Goal: Obtain resource: Obtain resource

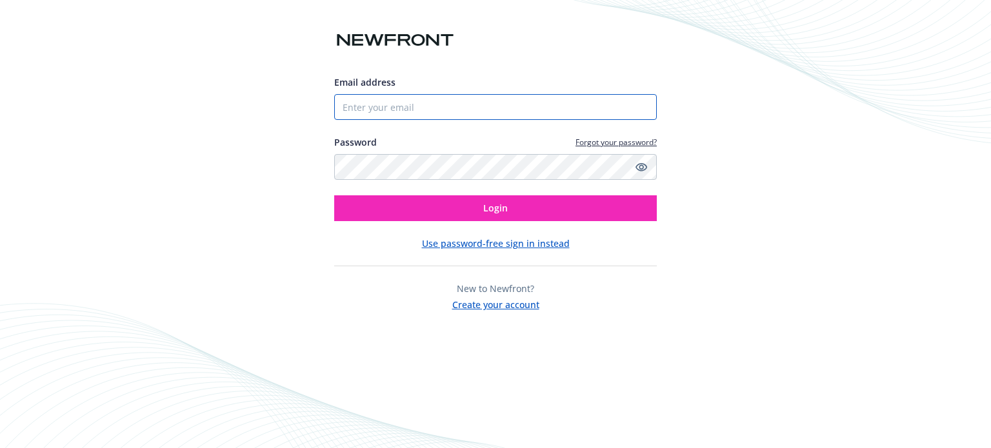
click at [430, 110] on input "Email address" at bounding box center [495, 107] width 323 height 26
type input "[EMAIL_ADDRESS][DOMAIN_NAME]"
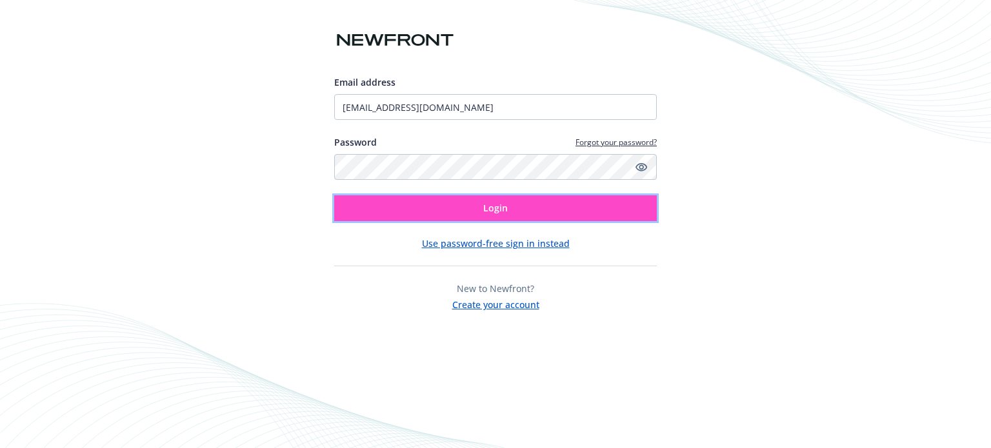
click at [447, 204] on button "Login" at bounding box center [495, 208] width 323 height 26
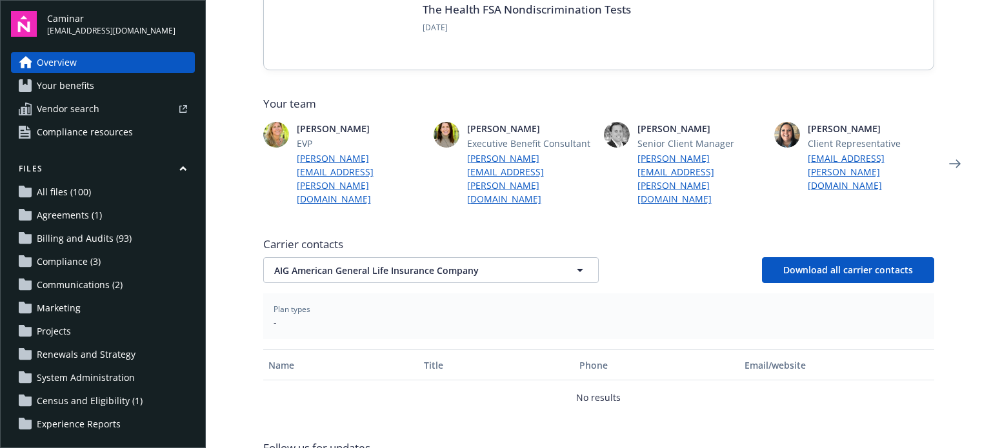
scroll to position [372, 0]
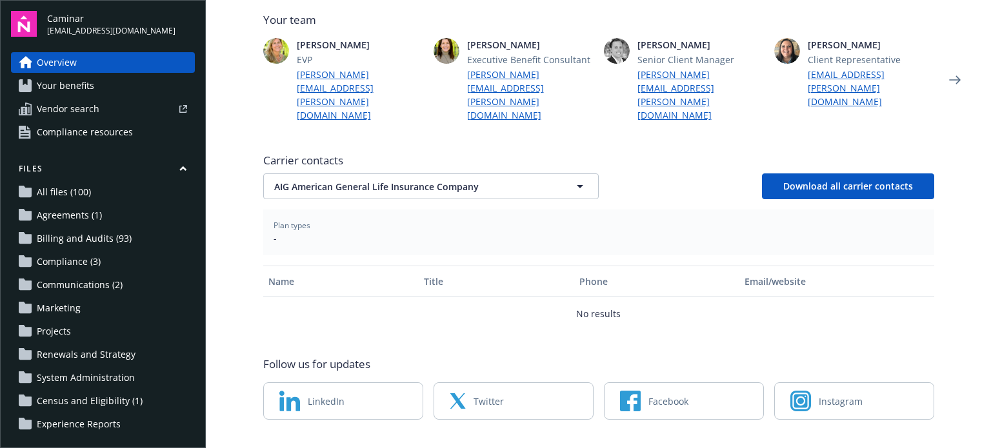
click at [103, 83] on link "Your benefits" at bounding box center [103, 85] width 184 height 21
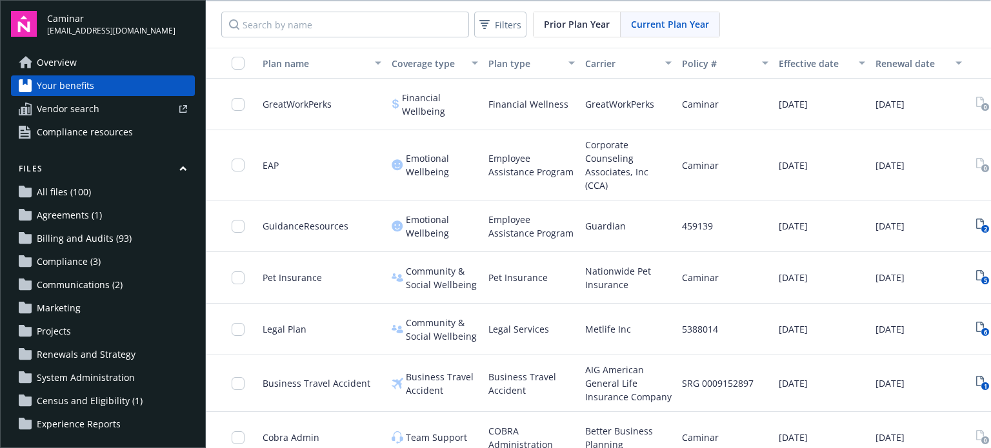
scroll to position [1043, 0]
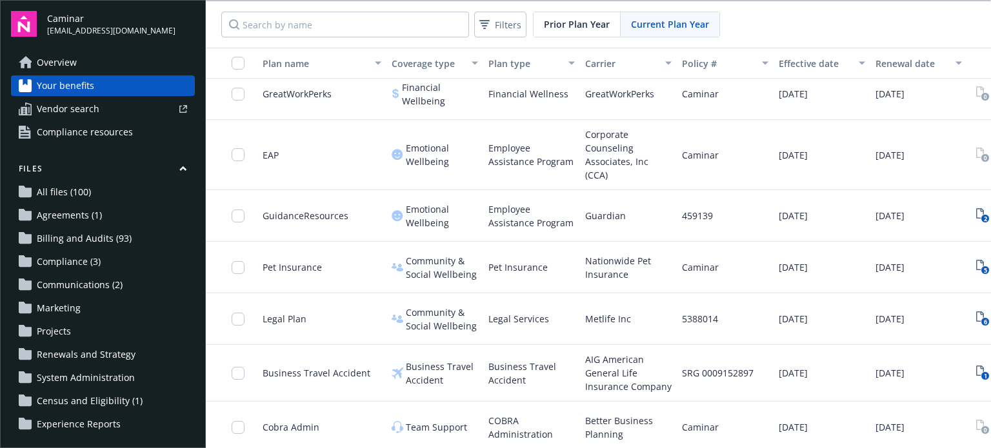
click at [93, 104] on span "Vendor search" at bounding box center [68, 109] width 63 height 21
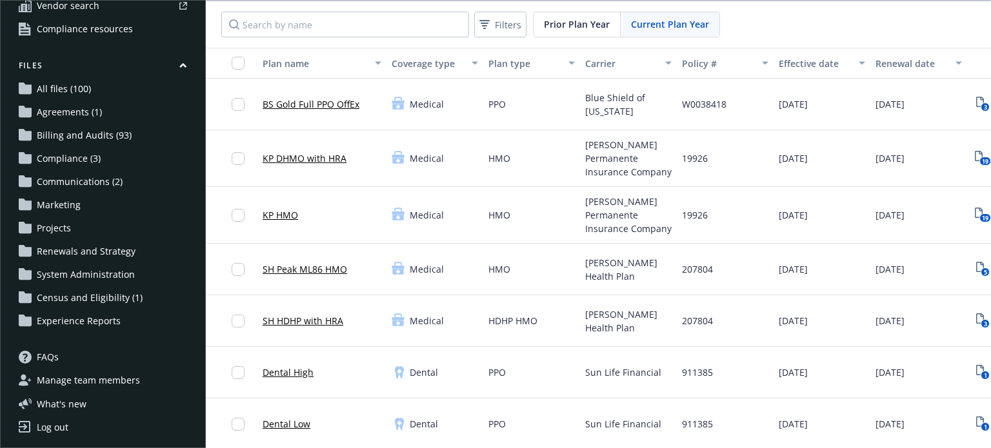
scroll to position [103, 0]
click at [95, 182] on span "Communications (2)" at bounding box center [80, 182] width 86 height 21
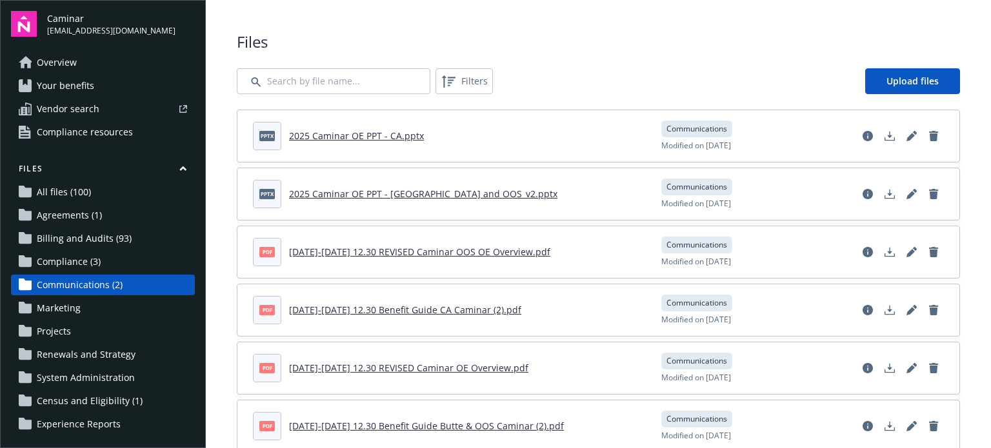
click at [334, 135] on link "2025 Caminar OE PPT - CA.pptx" at bounding box center [356, 136] width 135 height 12
click at [430, 186] on header "pptx 2025 Caminar OE PPT - Butte County and OOS_v2.pptx" at bounding box center [449, 194] width 393 height 28
click at [434, 194] on link "2025 Caminar OE PPT - Butte County and OOS_v2.pptx" at bounding box center [423, 194] width 268 height 12
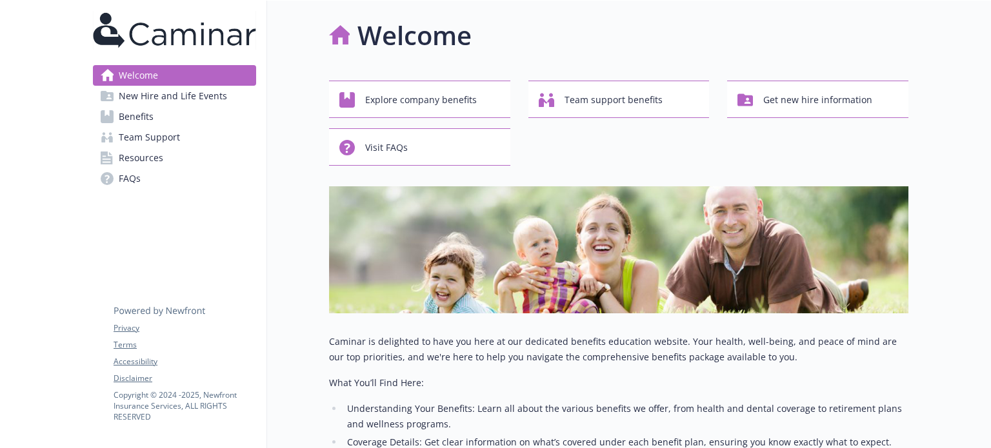
click at [164, 69] on link "Welcome" at bounding box center [174, 75] width 163 height 21
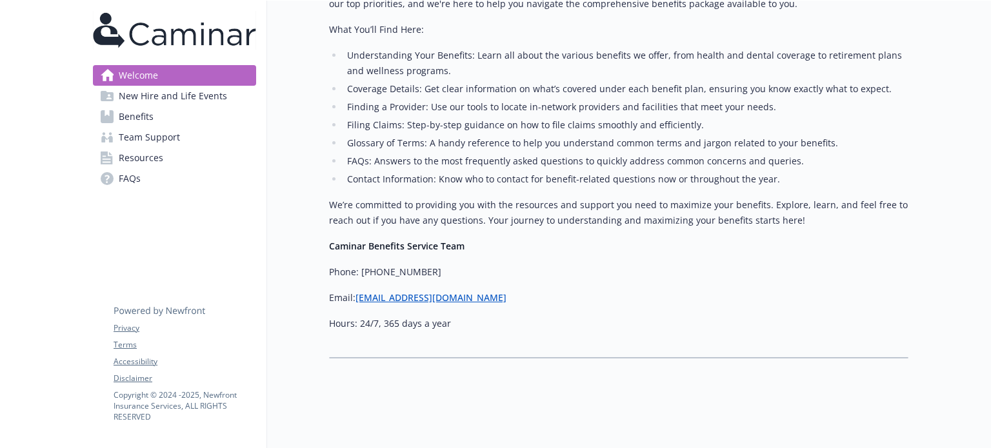
scroll to position [366, 0]
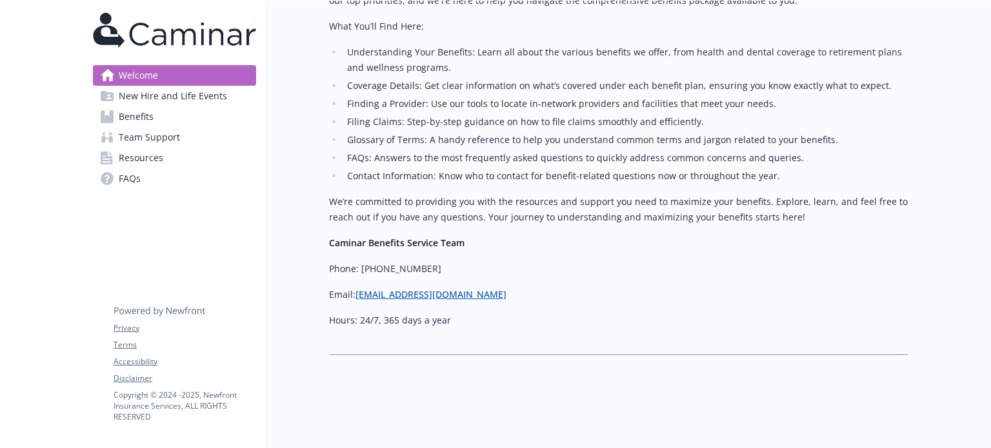
click at [190, 105] on span "New Hire and Life Events" at bounding box center [173, 96] width 108 height 21
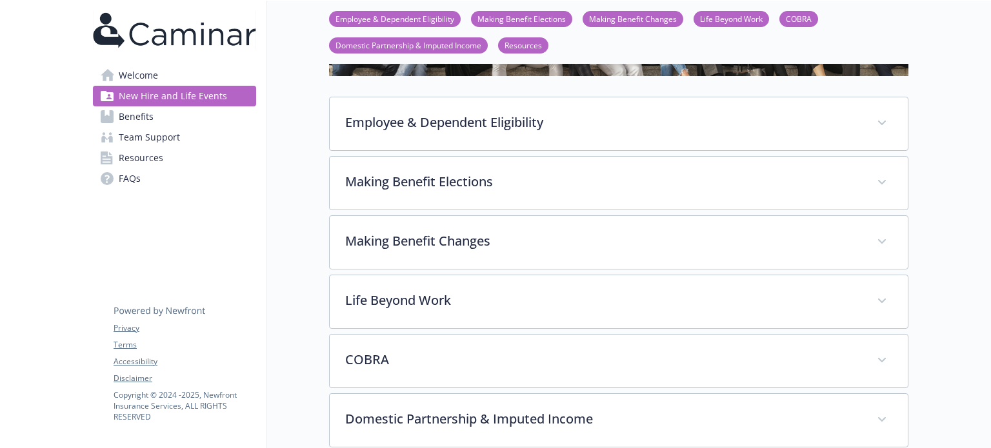
scroll to position [172, 0]
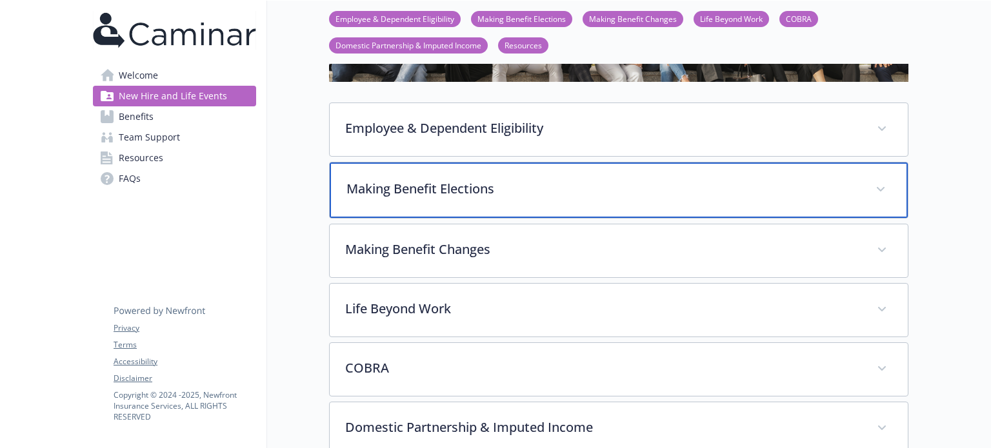
click at [367, 196] on p "Making Benefit Elections" at bounding box center [603, 188] width 514 height 19
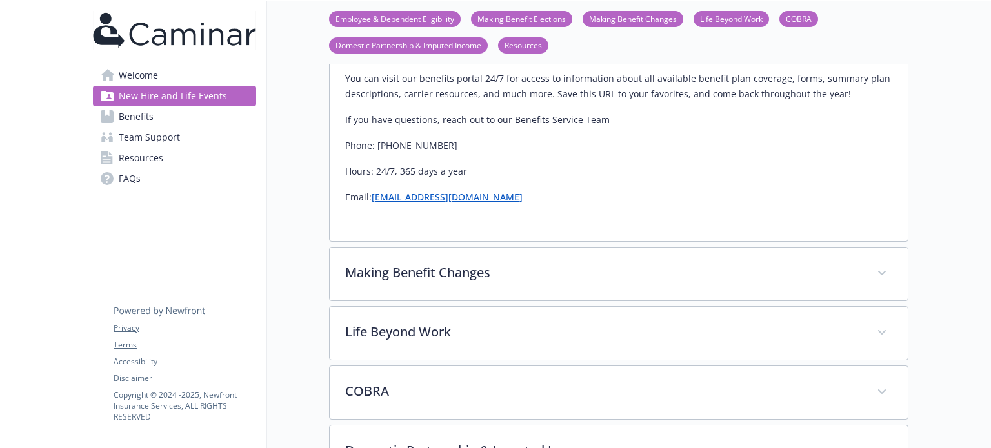
scroll to position [366, 0]
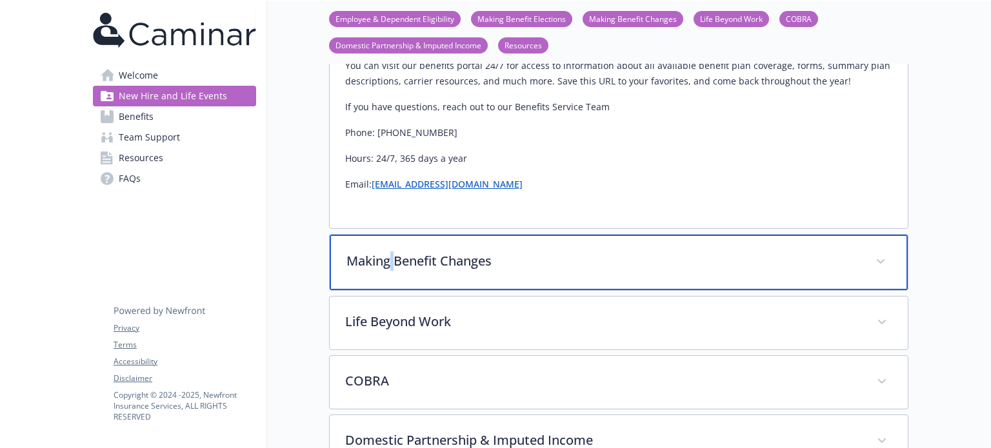
click at [392, 270] on div "Making Benefit Changes" at bounding box center [619, 262] width 578 height 55
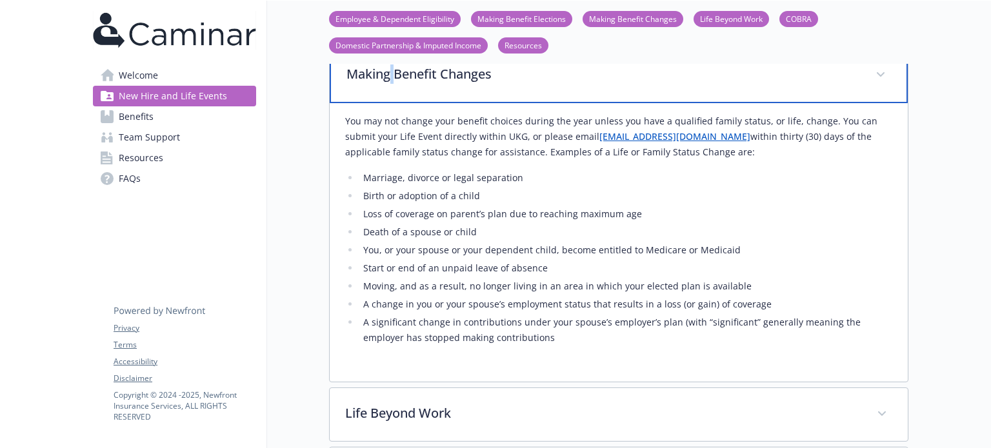
scroll to position [559, 0]
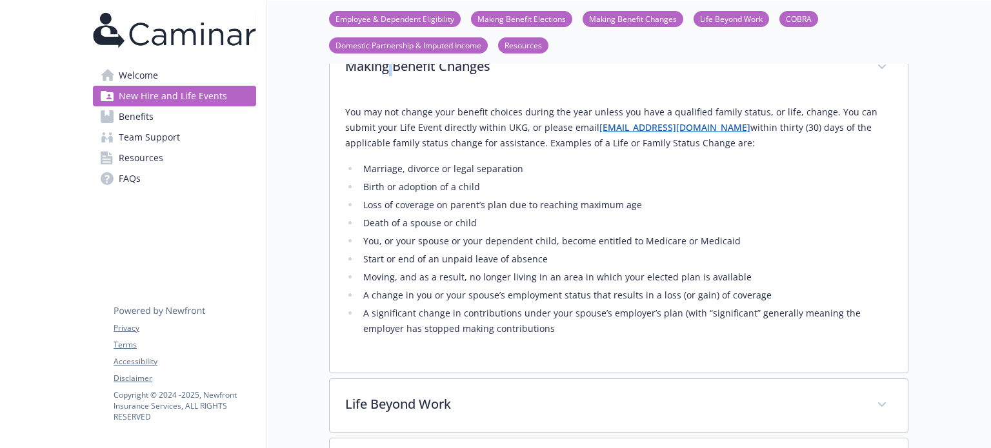
click at [159, 112] on link "Benefits" at bounding box center [174, 116] width 163 height 21
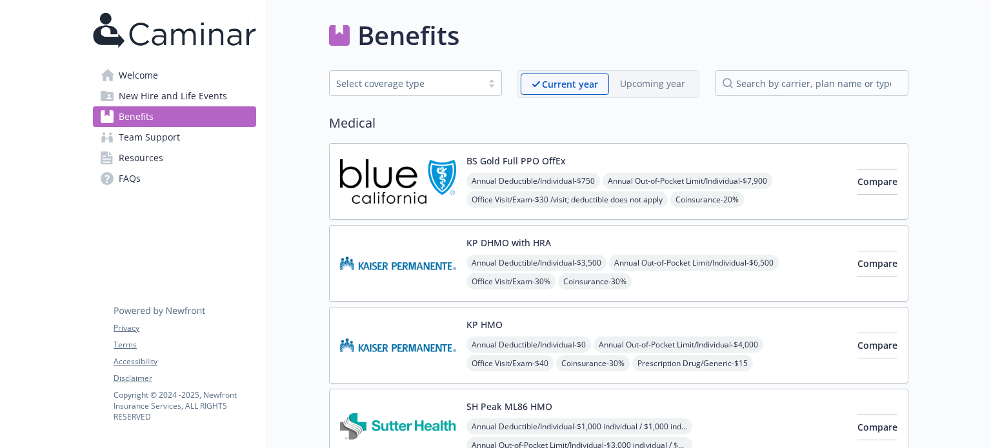
click at [194, 165] on link "Resources" at bounding box center [174, 158] width 163 height 21
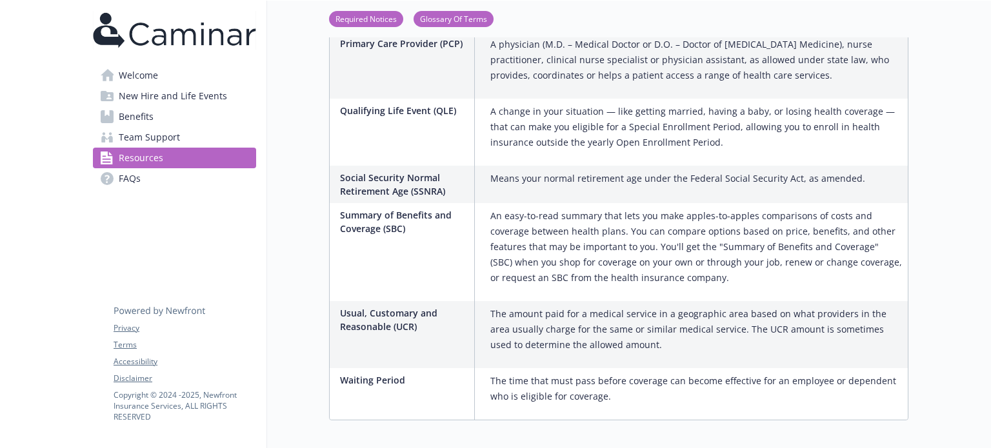
scroll to position [2257, 0]
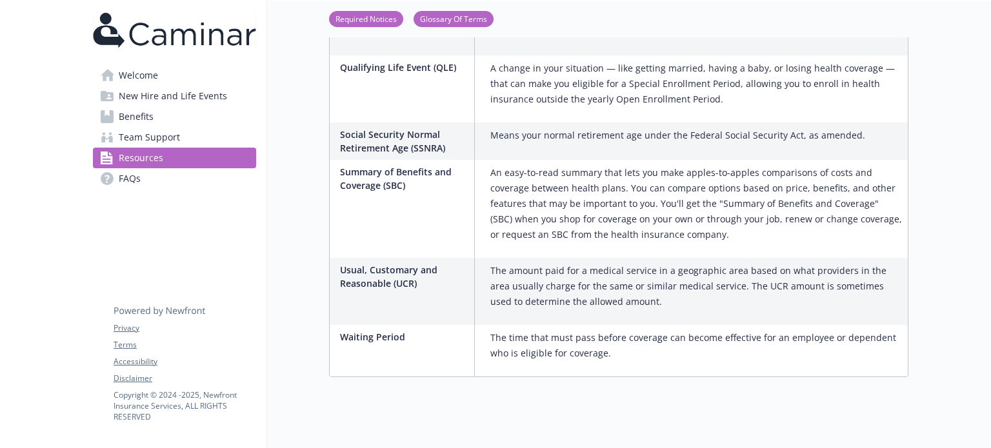
click at [201, 134] on link "Team Support" at bounding box center [174, 137] width 163 height 21
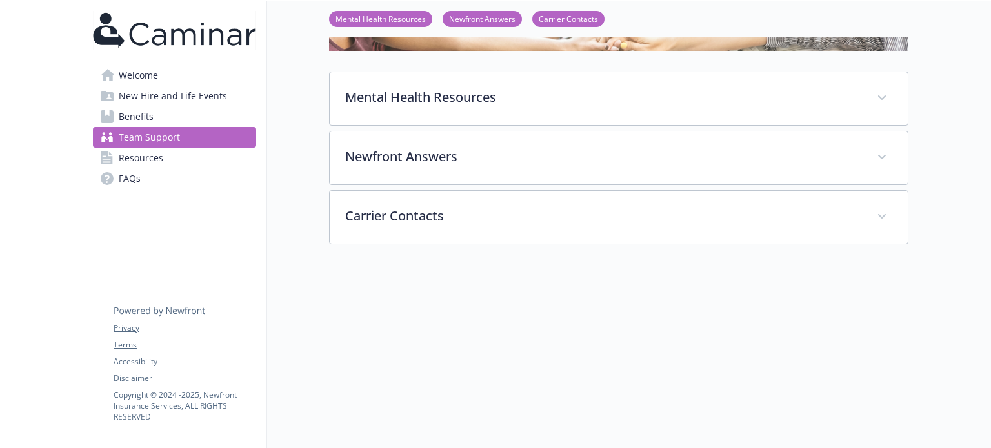
scroll to position [106, 0]
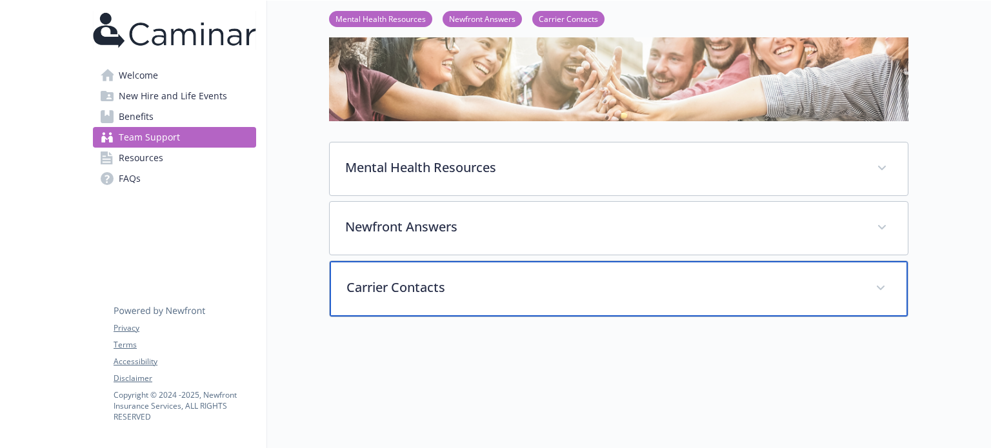
click at [450, 278] on p "Carrier Contacts" at bounding box center [603, 287] width 514 height 19
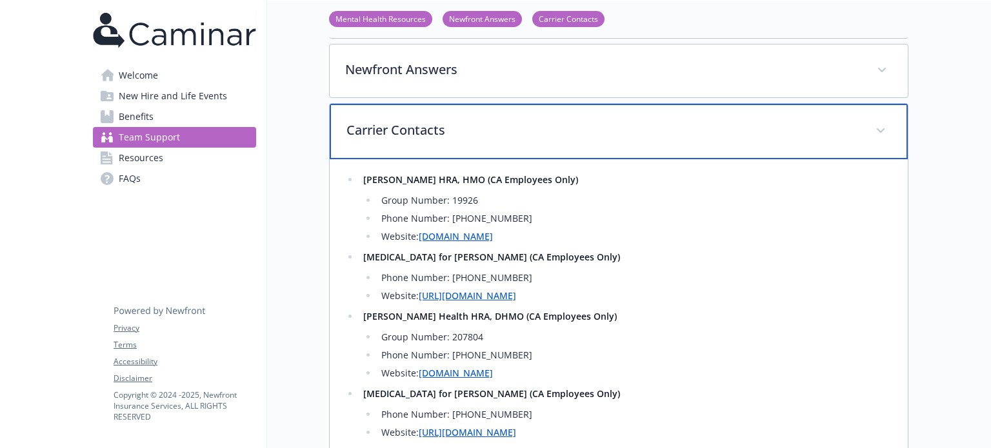
scroll to position [300, 0]
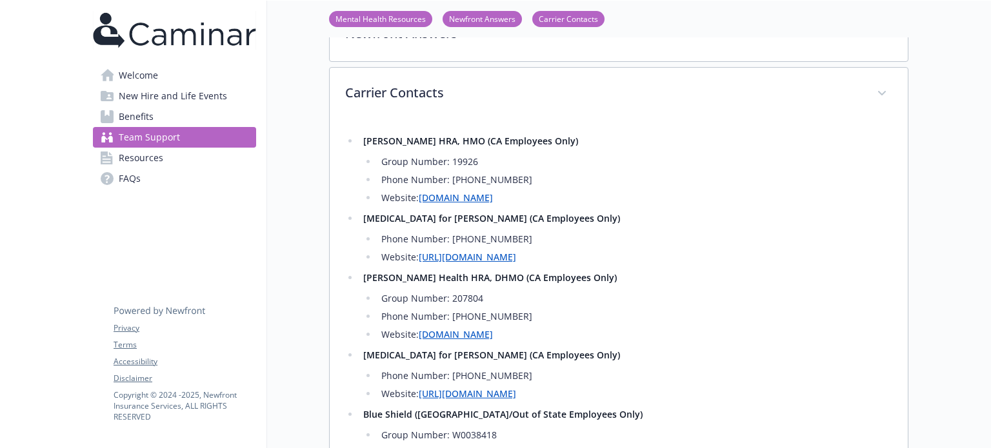
click at [153, 117] on link "Benefits" at bounding box center [174, 116] width 163 height 21
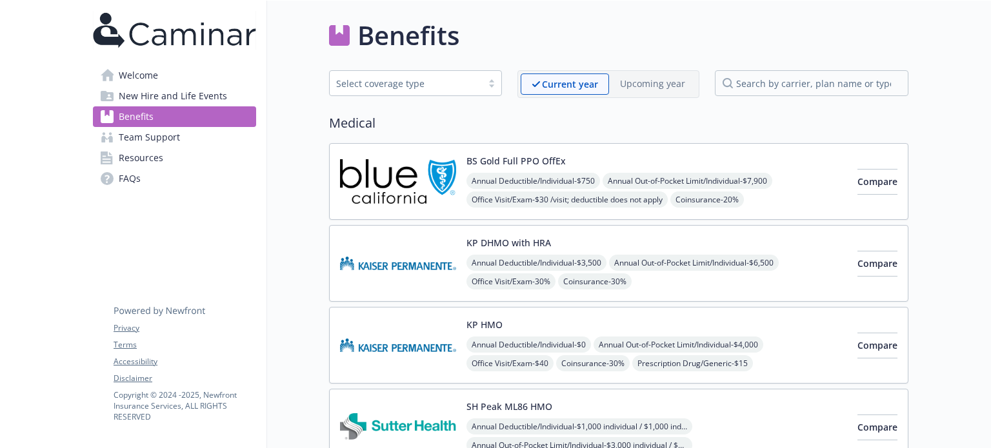
click at [162, 177] on link "FAQs" at bounding box center [174, 178] width 163 height 21
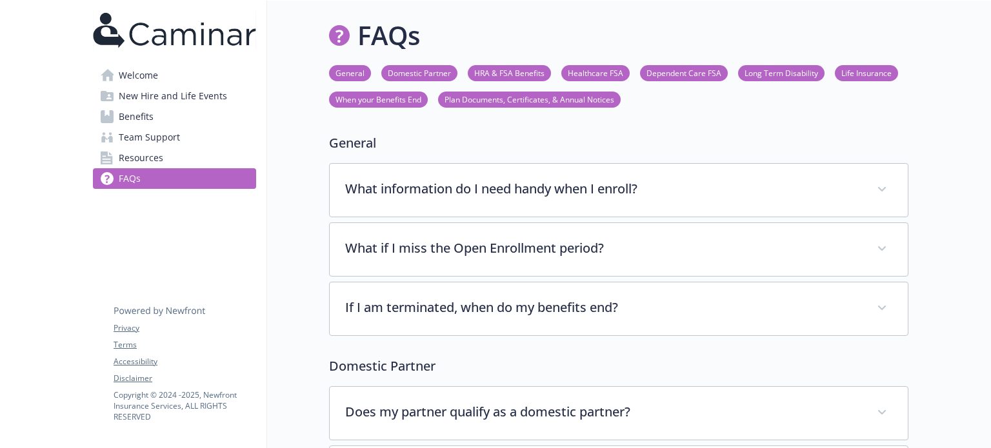
click at [141, 119] on span "Benefits" at bounding box center [136, 116] width 35 height 21
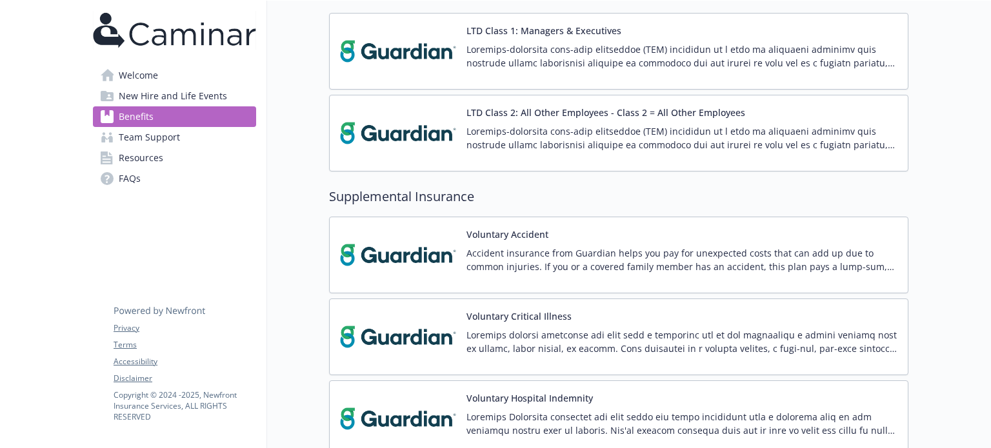
scroll to position [1097, 0]
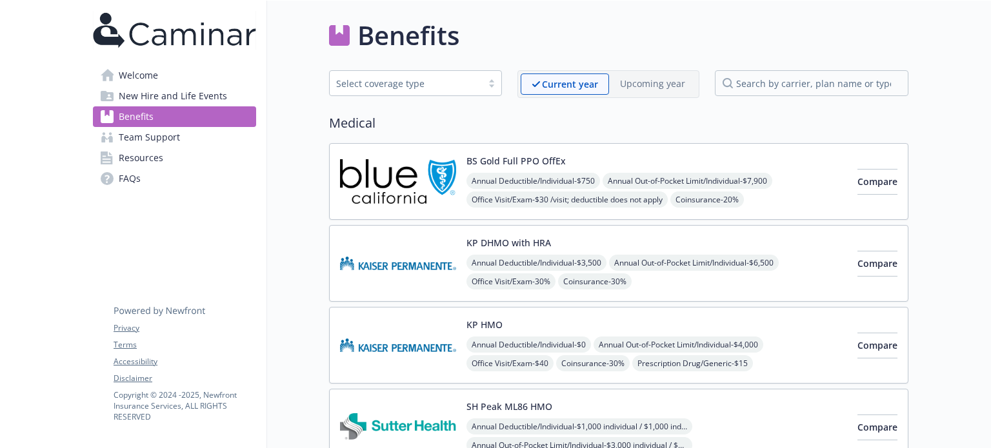
scroll to position [1097, 0]
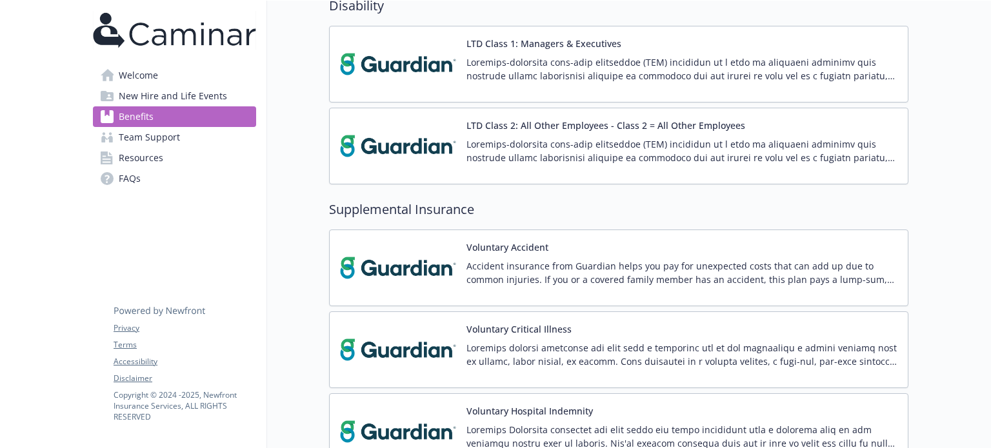
click at [193, 77] on link "Welcome" at bounding box center [174, 75] width 163 height 21
